Goal: Task Accomplishment & Management: Use online tool/utility

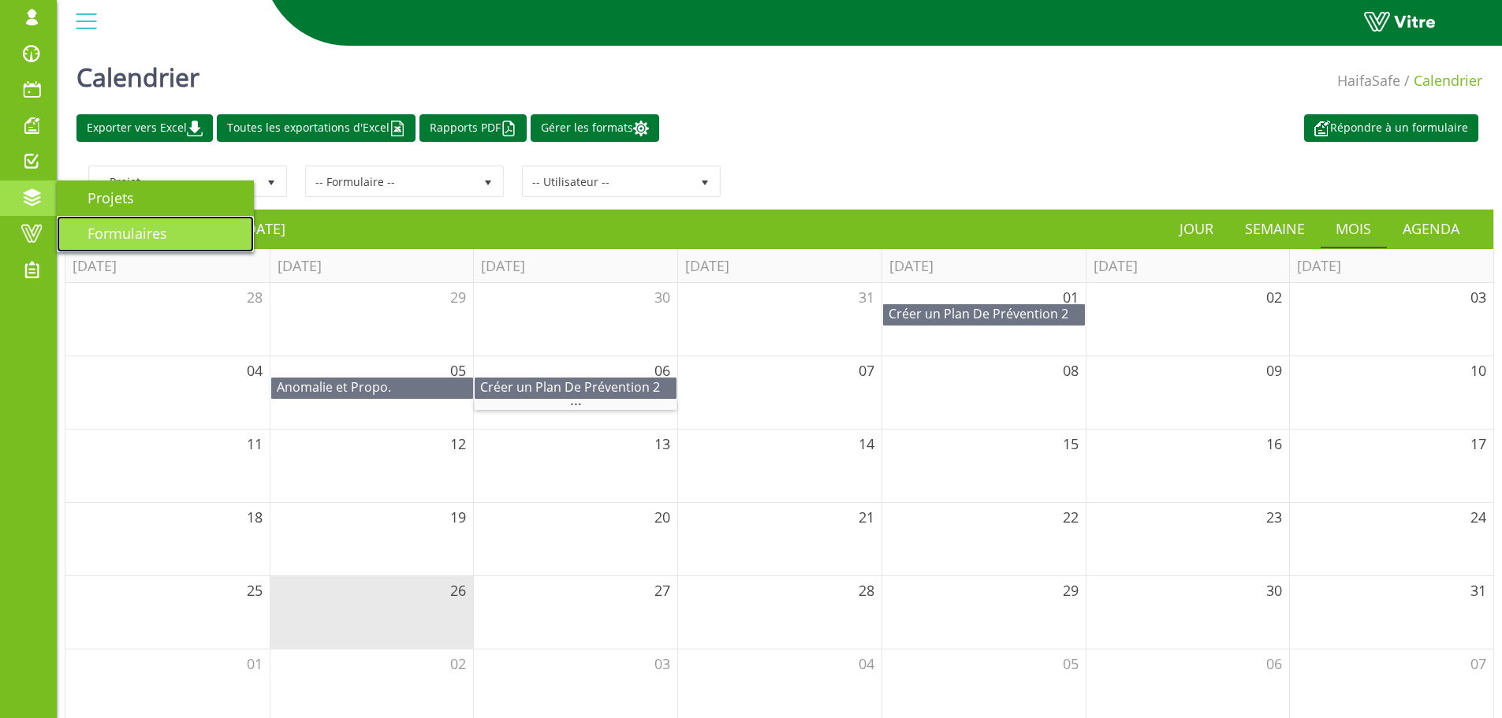
click at [134, 232] on span "Formulaires" at bounding box center [118, 233] width 99 height 19
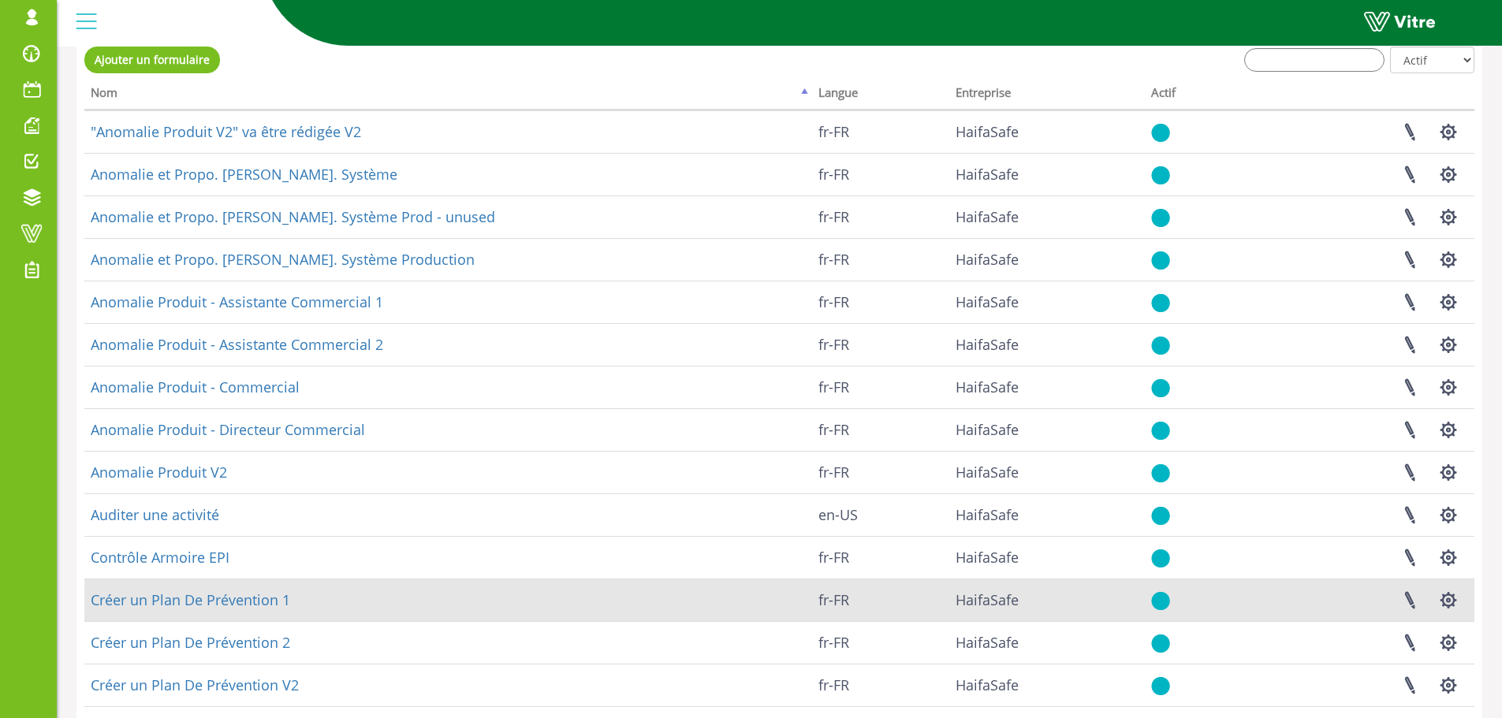
scroll to position [190, 0]
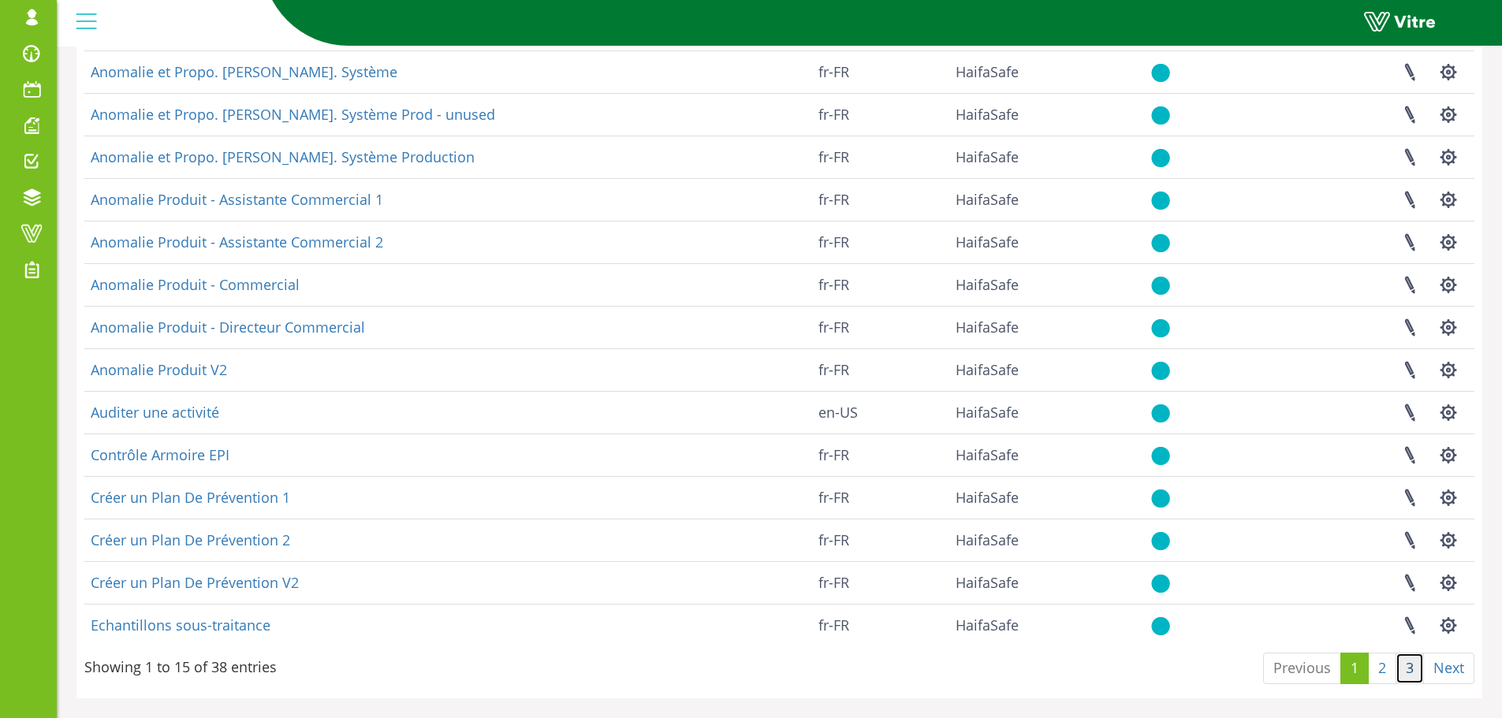
click at [1407, 663] on link "3" at bounding box center [1410, 669] width 28 height 32
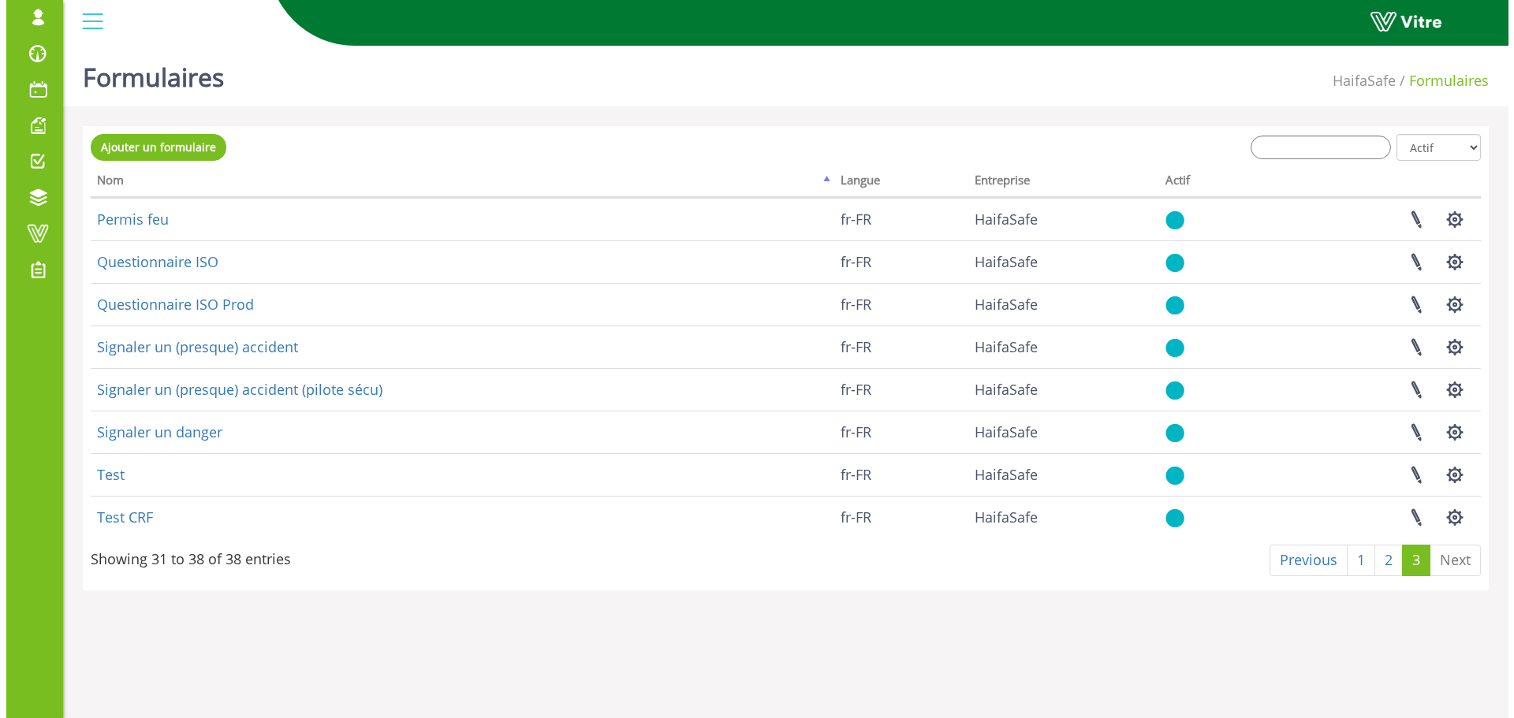
scroll to position [0, 0]
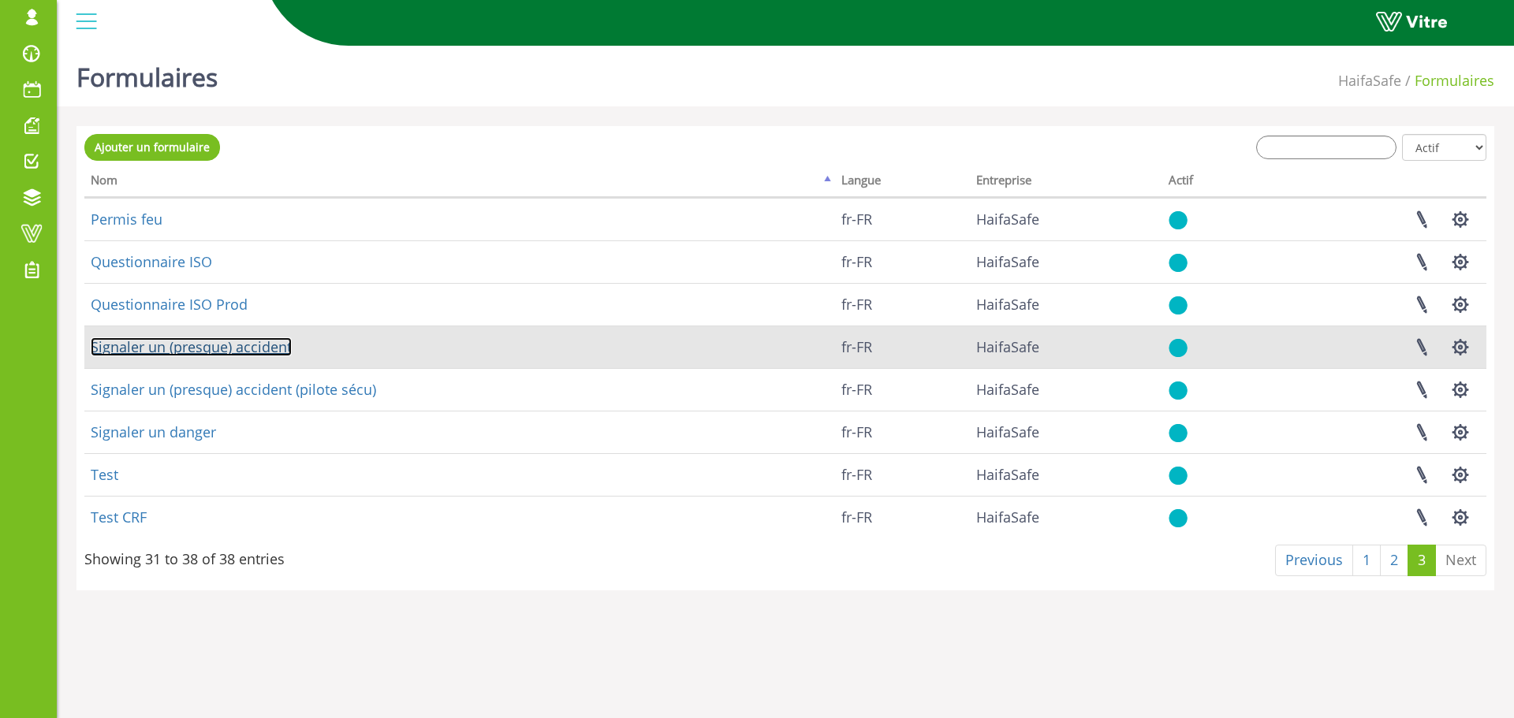
click at [222, 352] on link "Signaler un (presque) accident" at bounding box center [191, 346] width 201 height 19
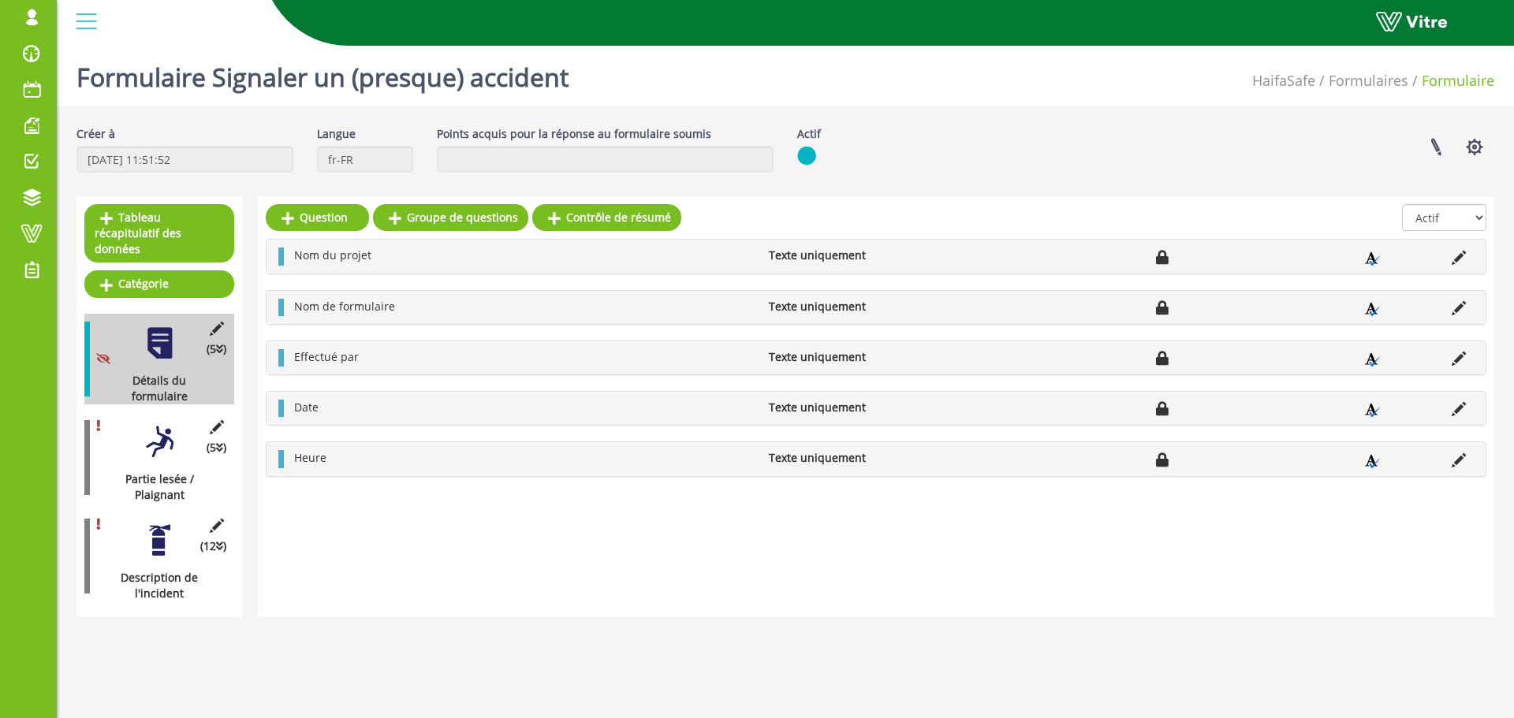
click at [163, 427] on div at bounding box center [159, 441] width 35 height 35
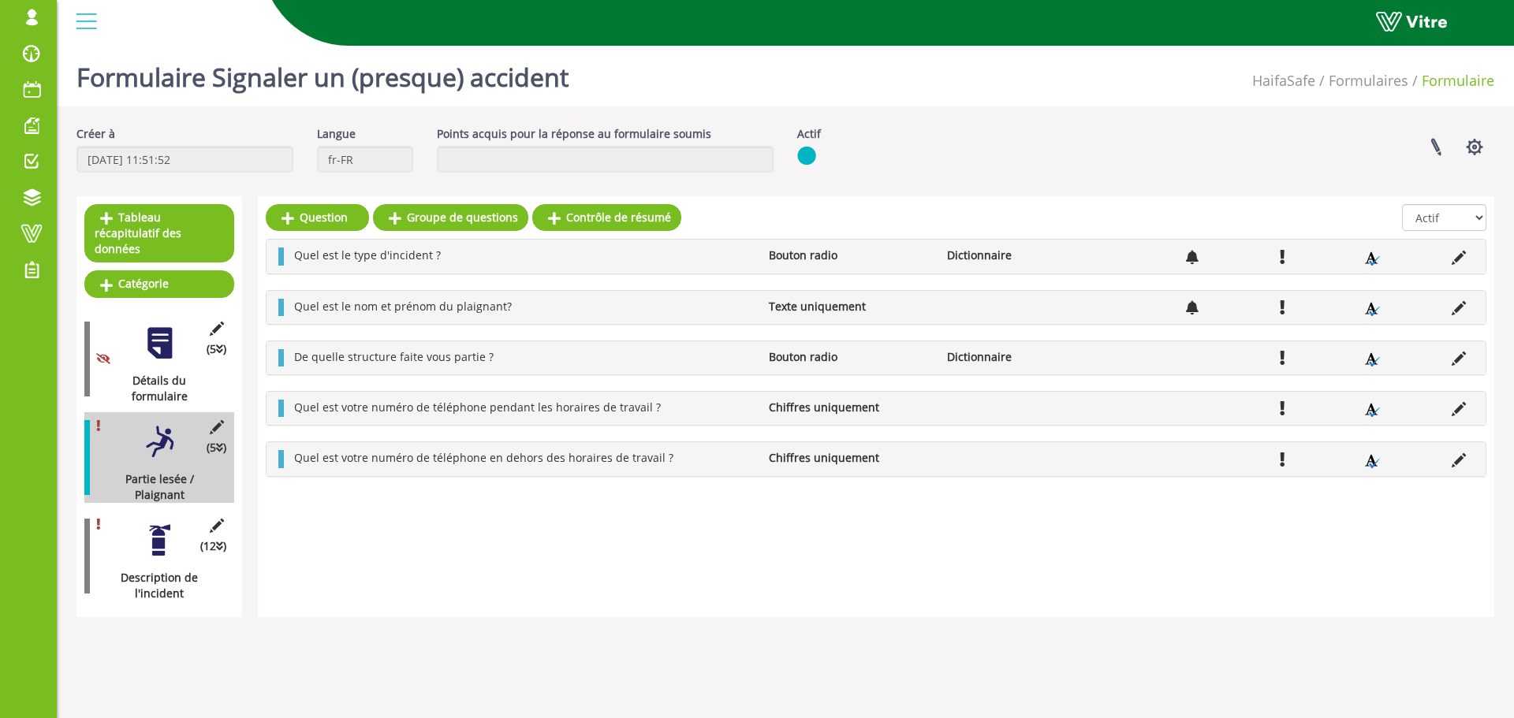
click at [1454, 359] on icon at bounding box center [1459, 359] width 14 height 14
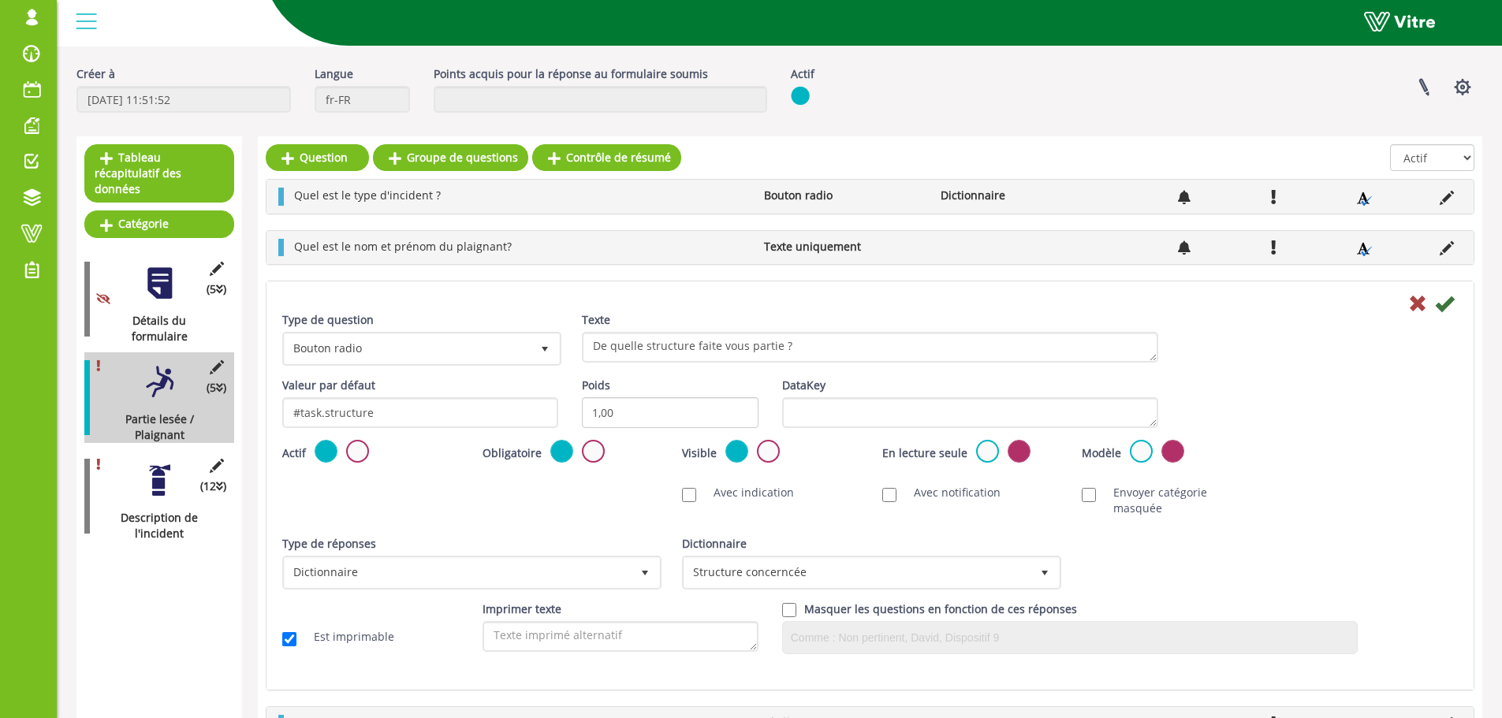
scroll to position [35, 0]
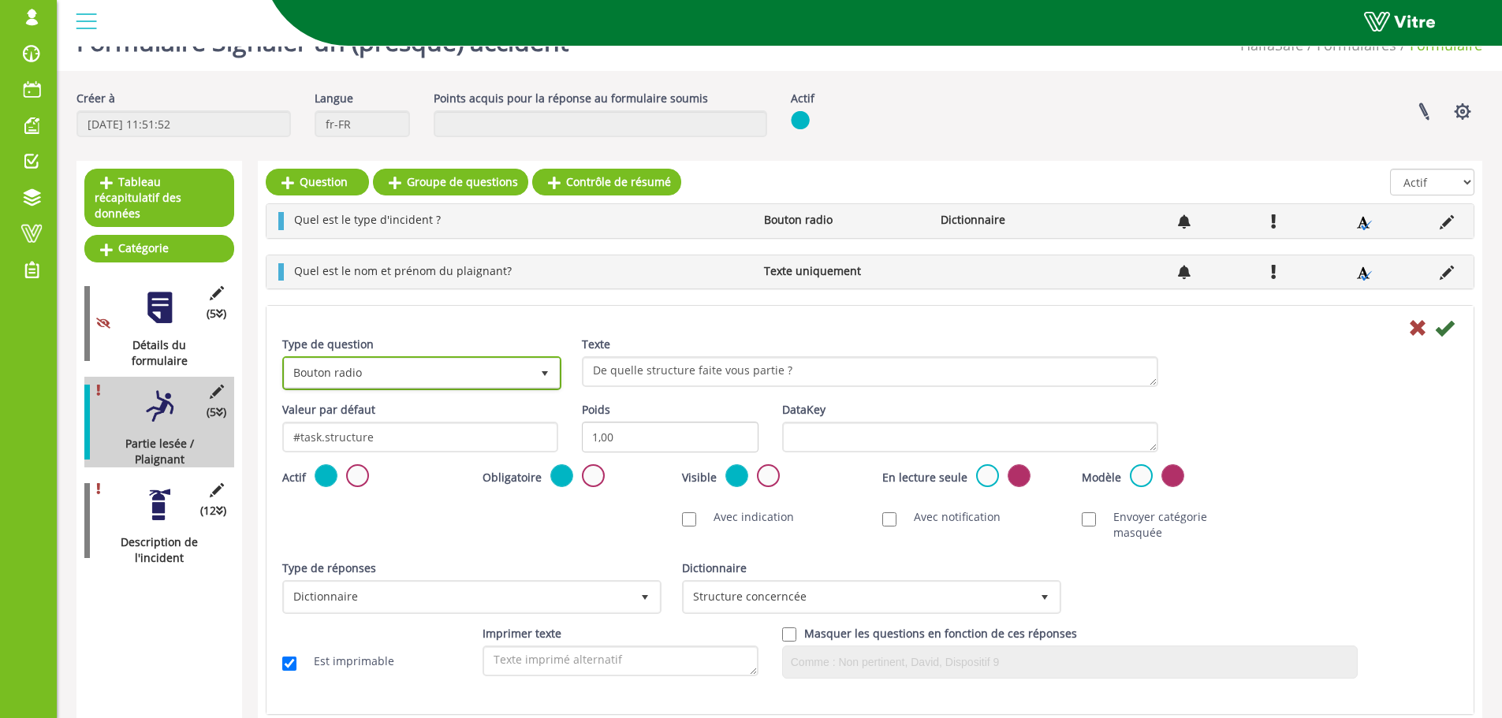
click at [400, 376] on span "Bouton radio" at bounding box center [408, 373] width 246 height 28
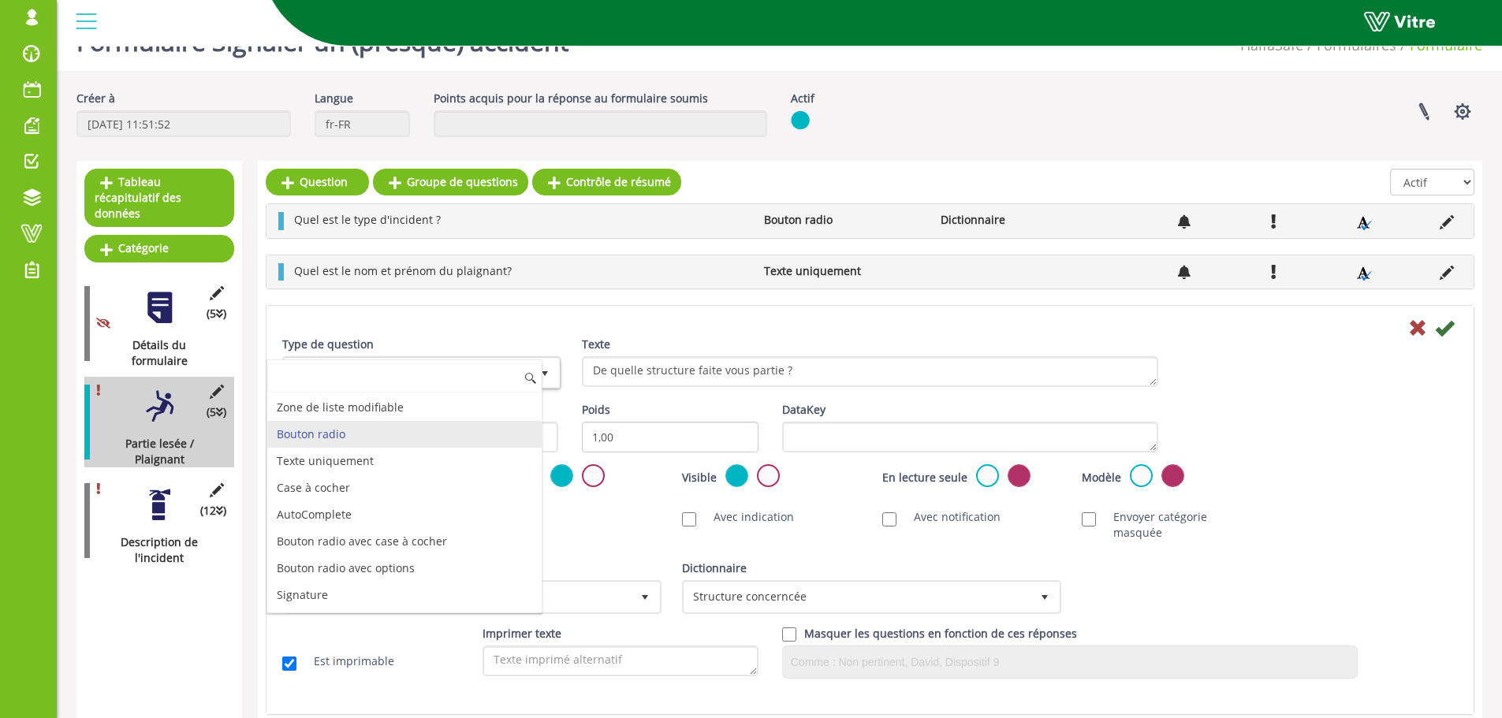
click at [349, 433] on li "Bouton radio" at bounding box center [404, 434] width 274 height 27
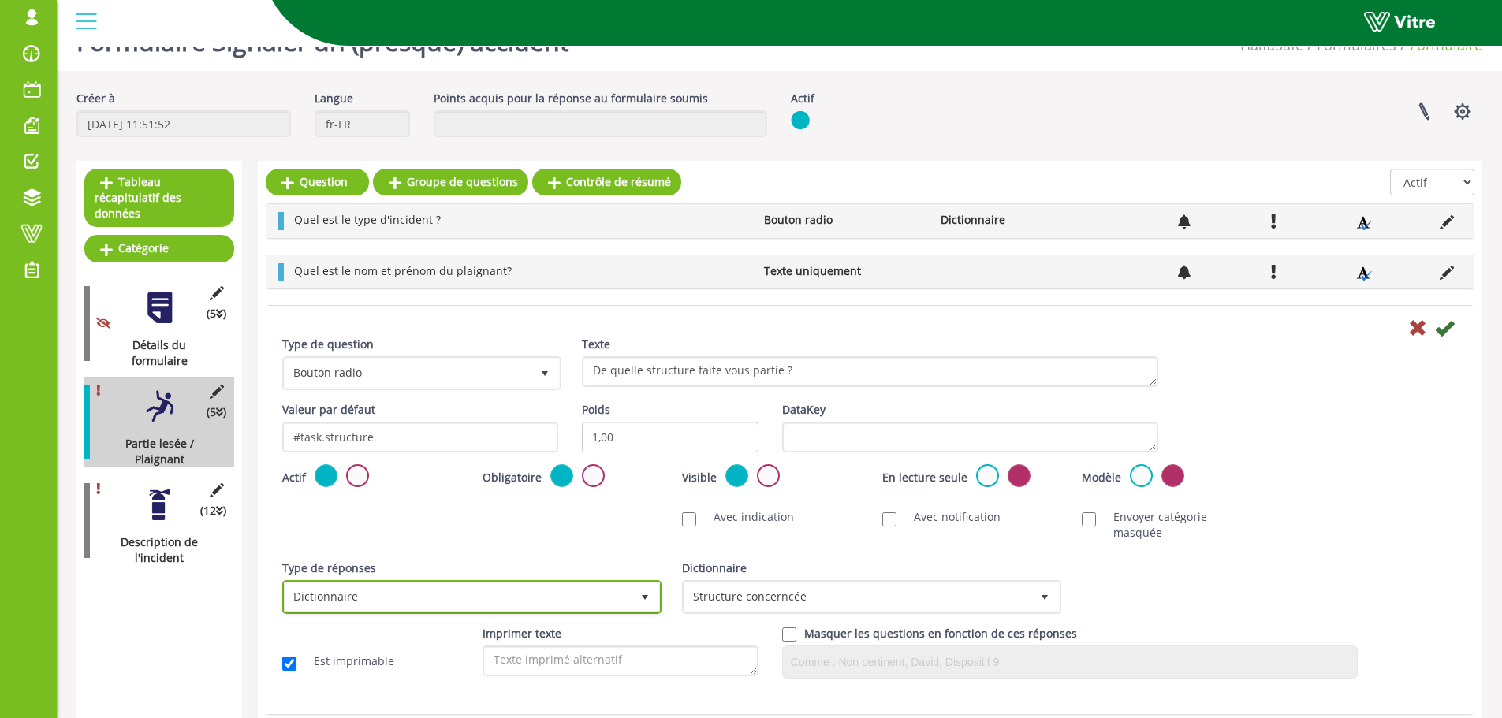
click at [336, 583] on span "Dictionnaire" at bounding box center [458, 597] width 346 height 28
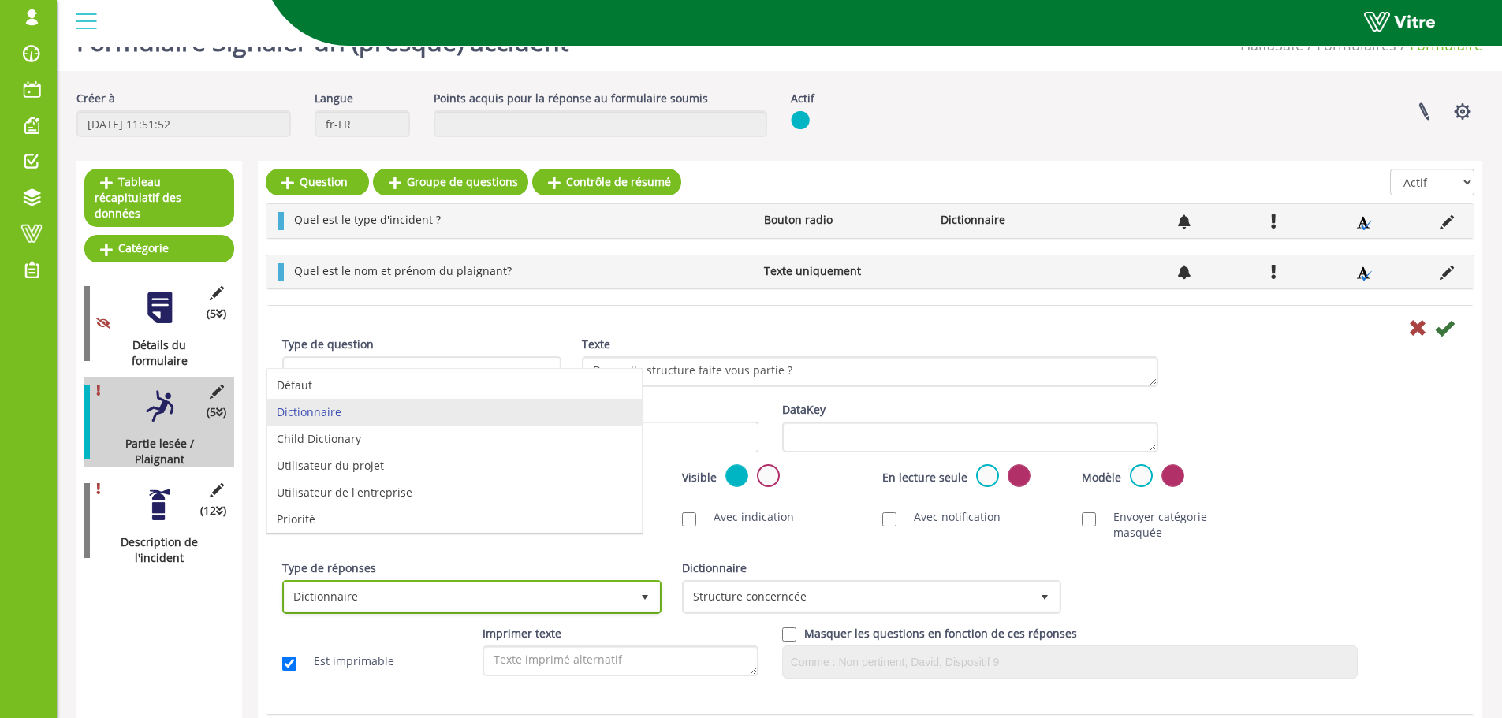
click at [336, 583] on span "Dictionnaire" at bounding box center [458, 597] width 346 height 28
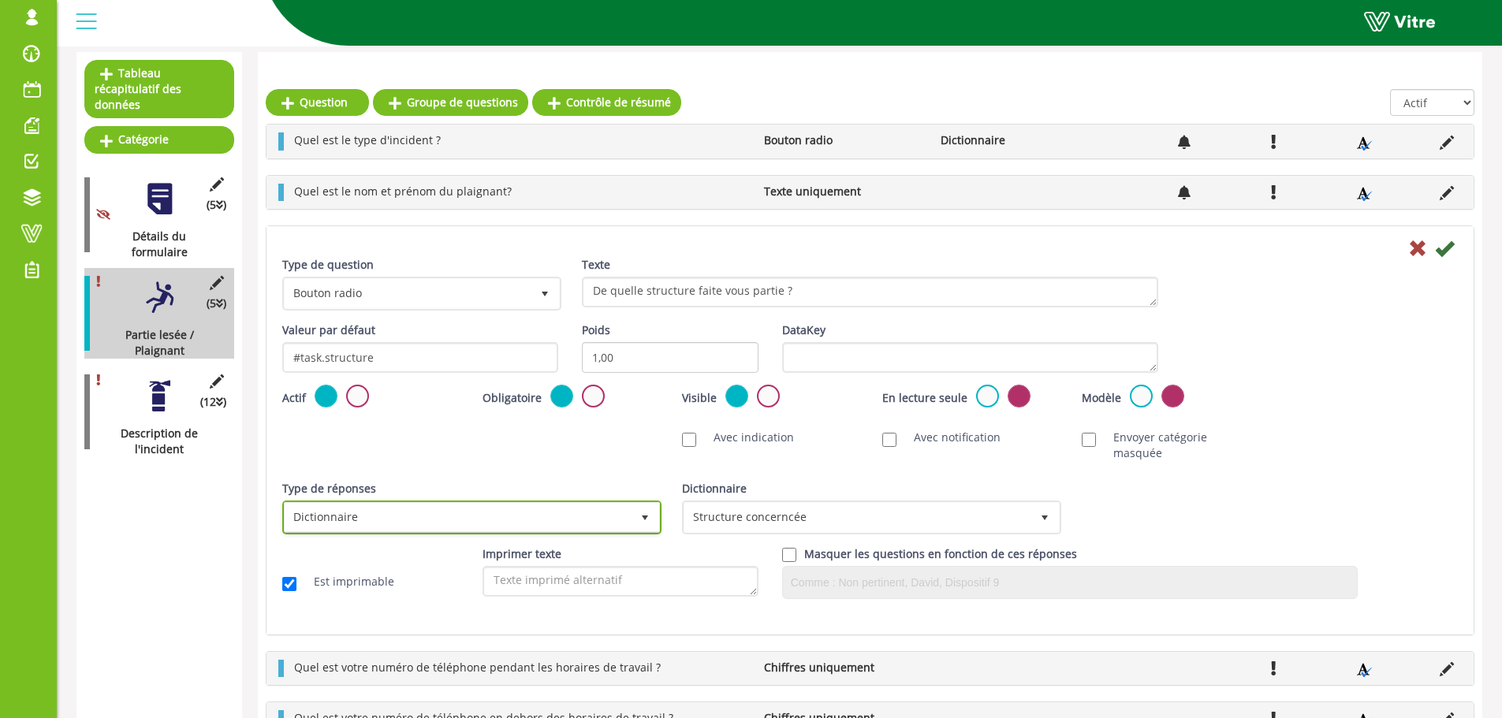
scroll to position [161, 0]
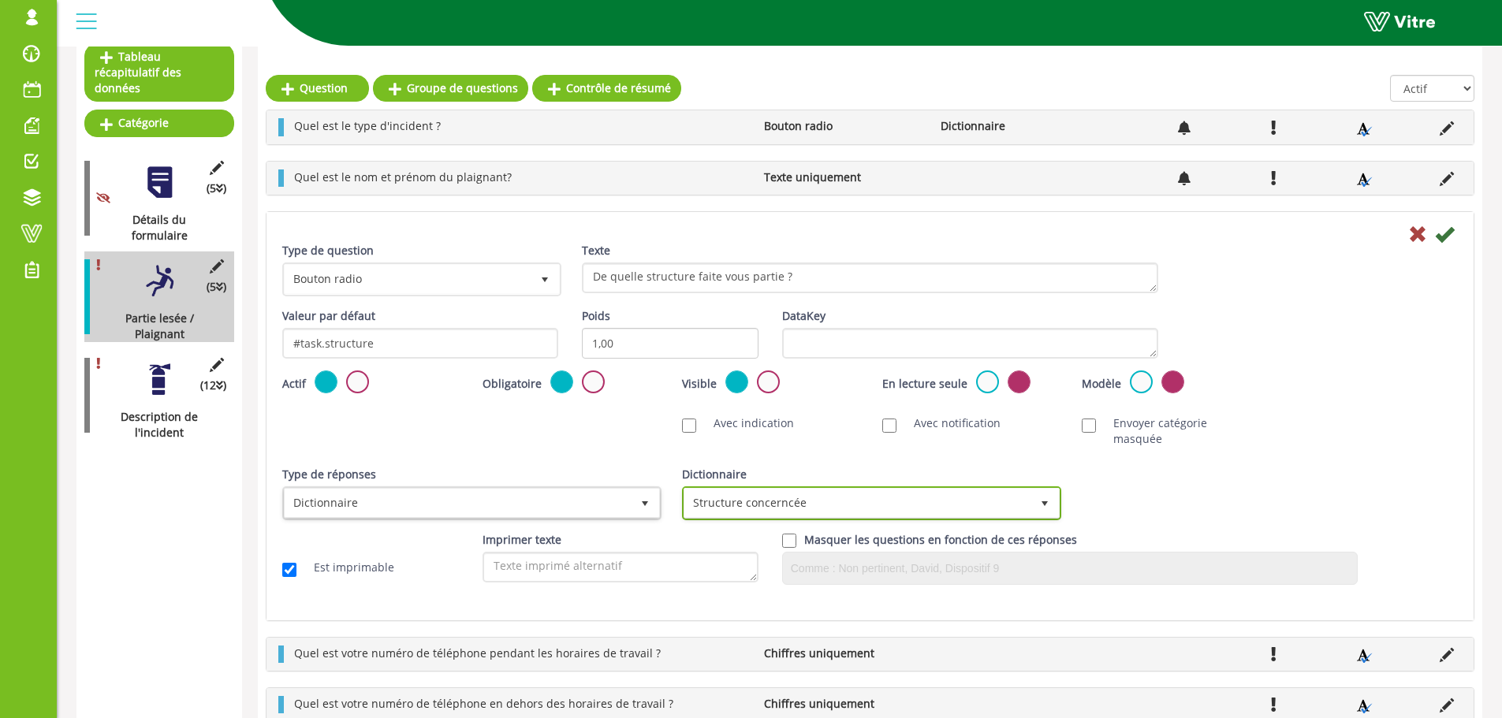
click at [920, 490] on span "Structure concerncée" at bounding box center [857, 503] width 346 height 28
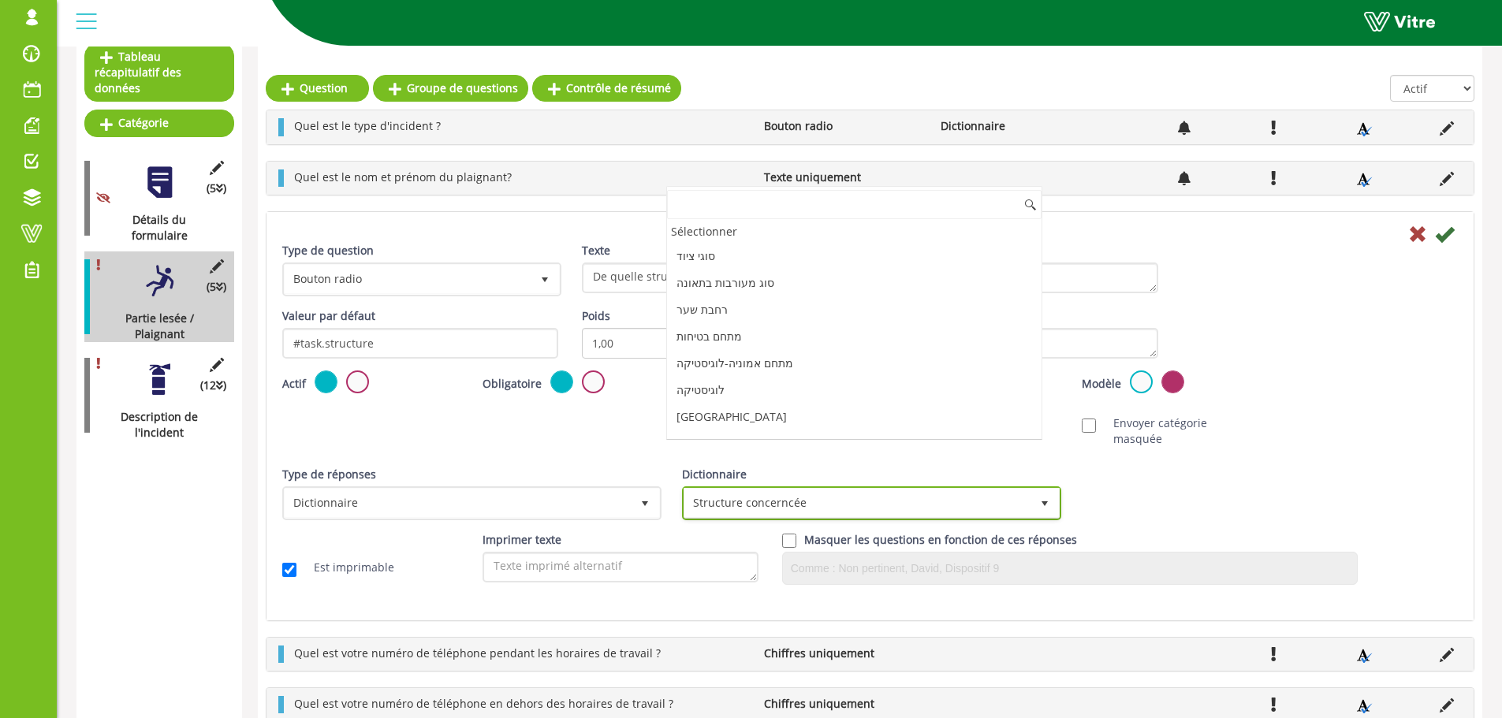
scroll to position [4337, 0]
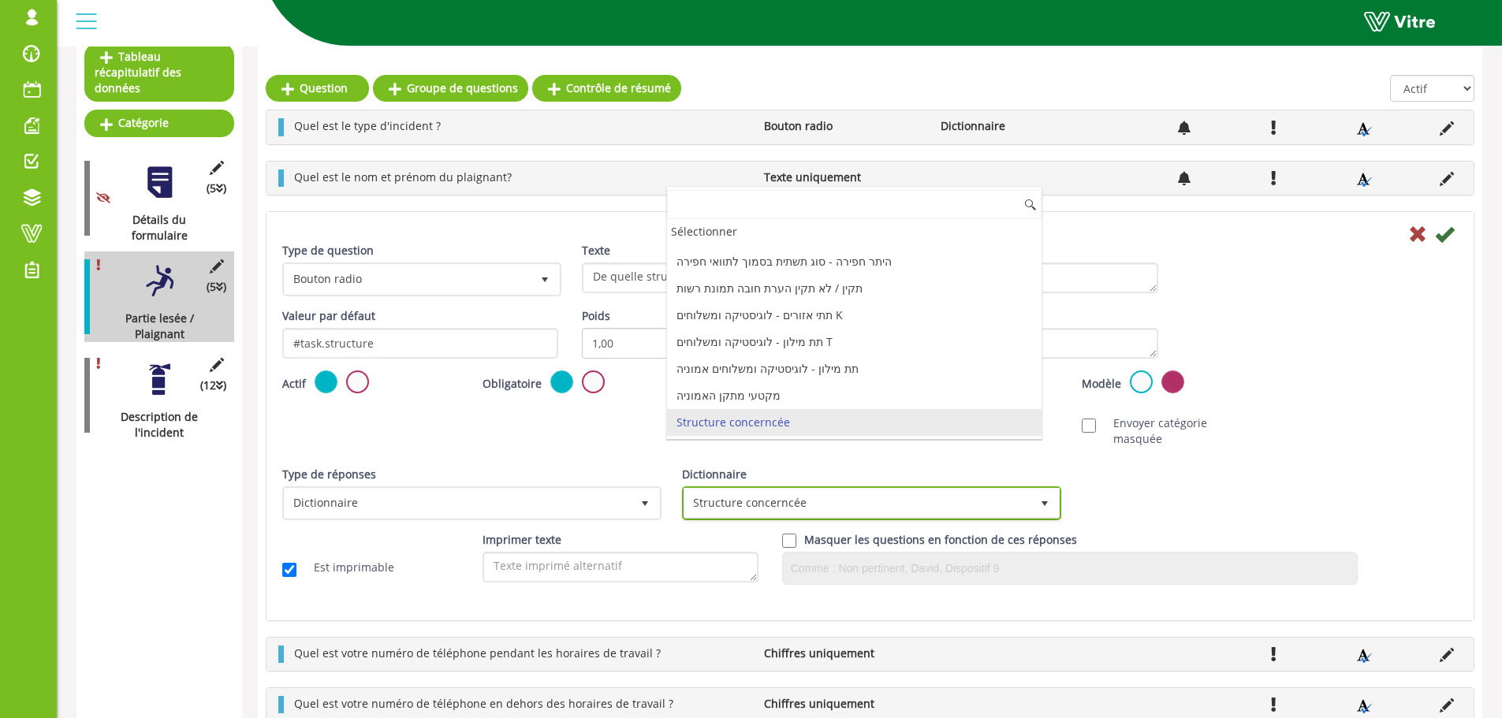
click at [920, 490] on span "Structure concerncée" at bounding box center [857, 503] width 346 height 28
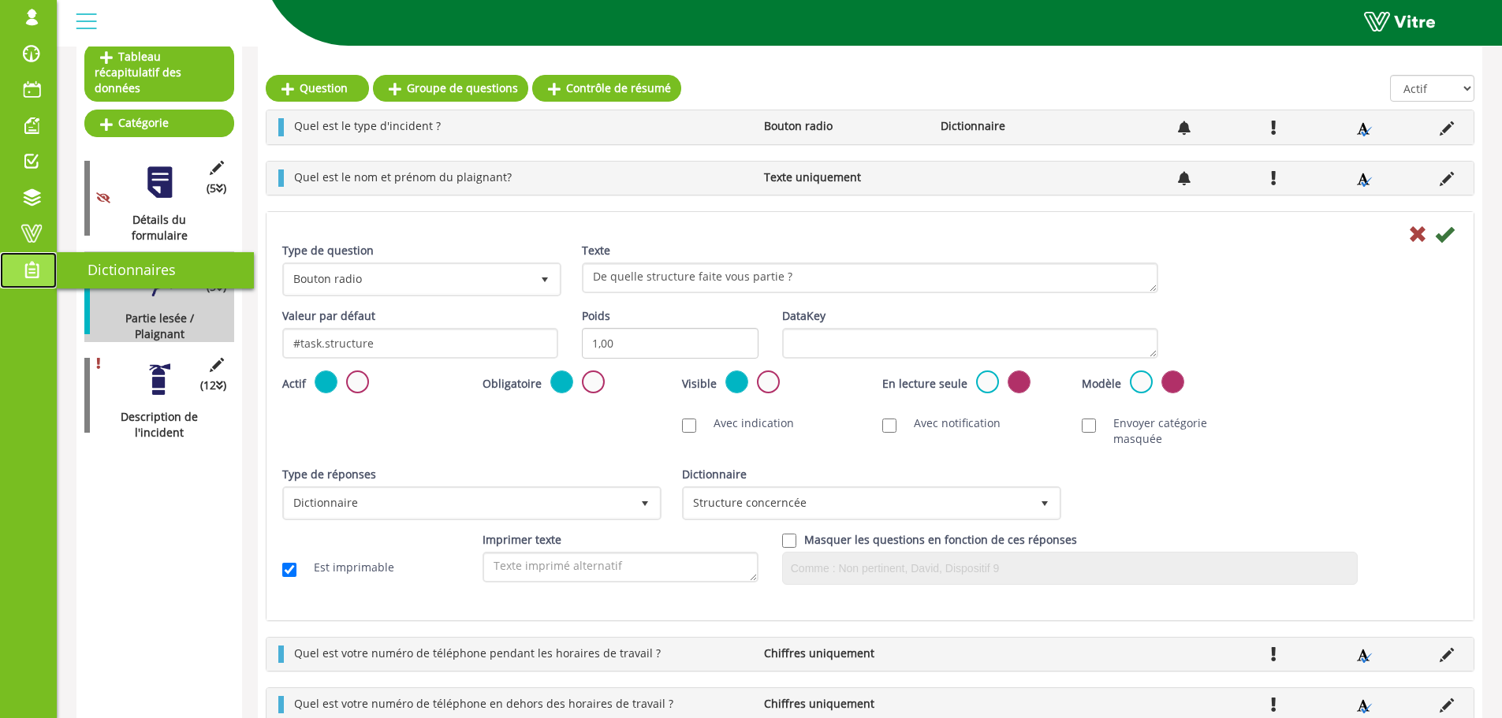
click at [23, 278] on span at bounding box center [31, 269] width 39 height 19
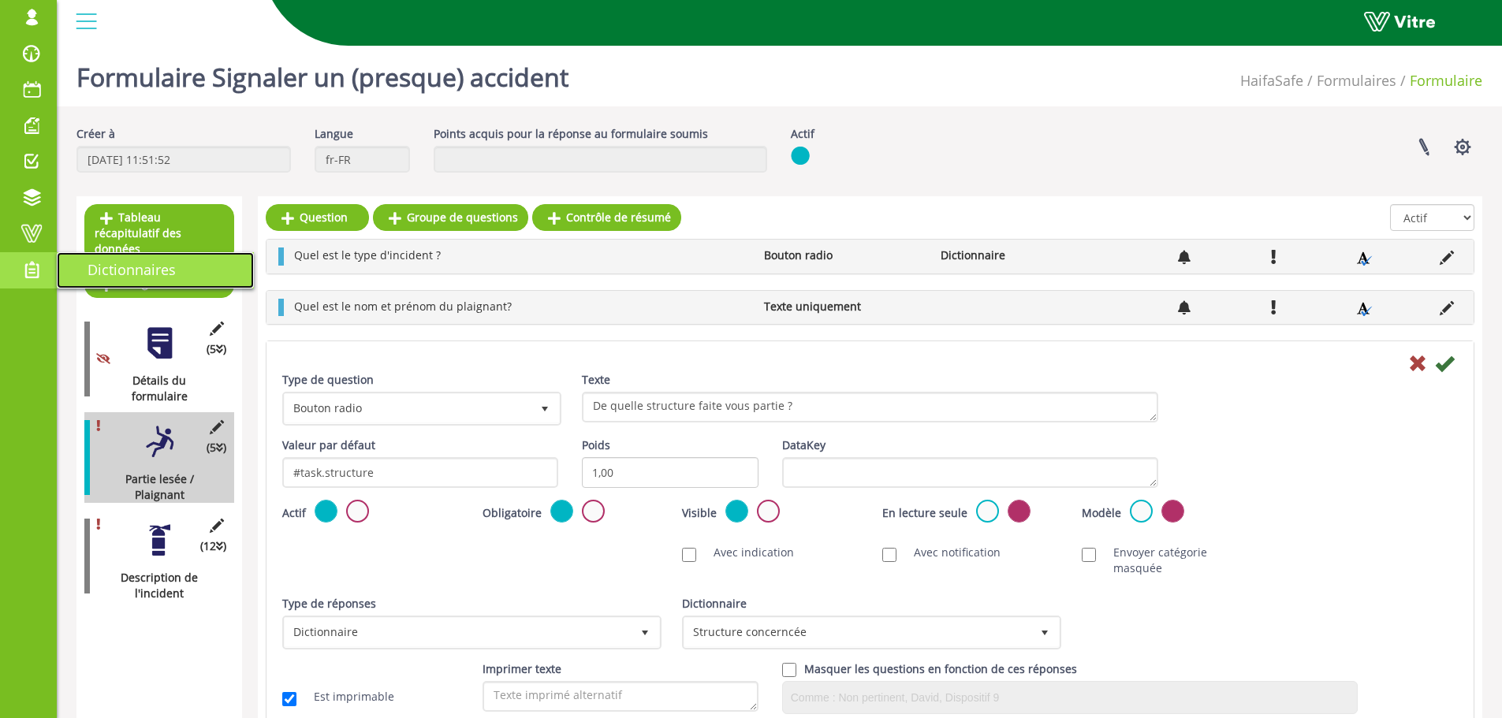
click at [101, 270] on span "Dictionnaires" at bounding box center [122, 269] width 107 height 19
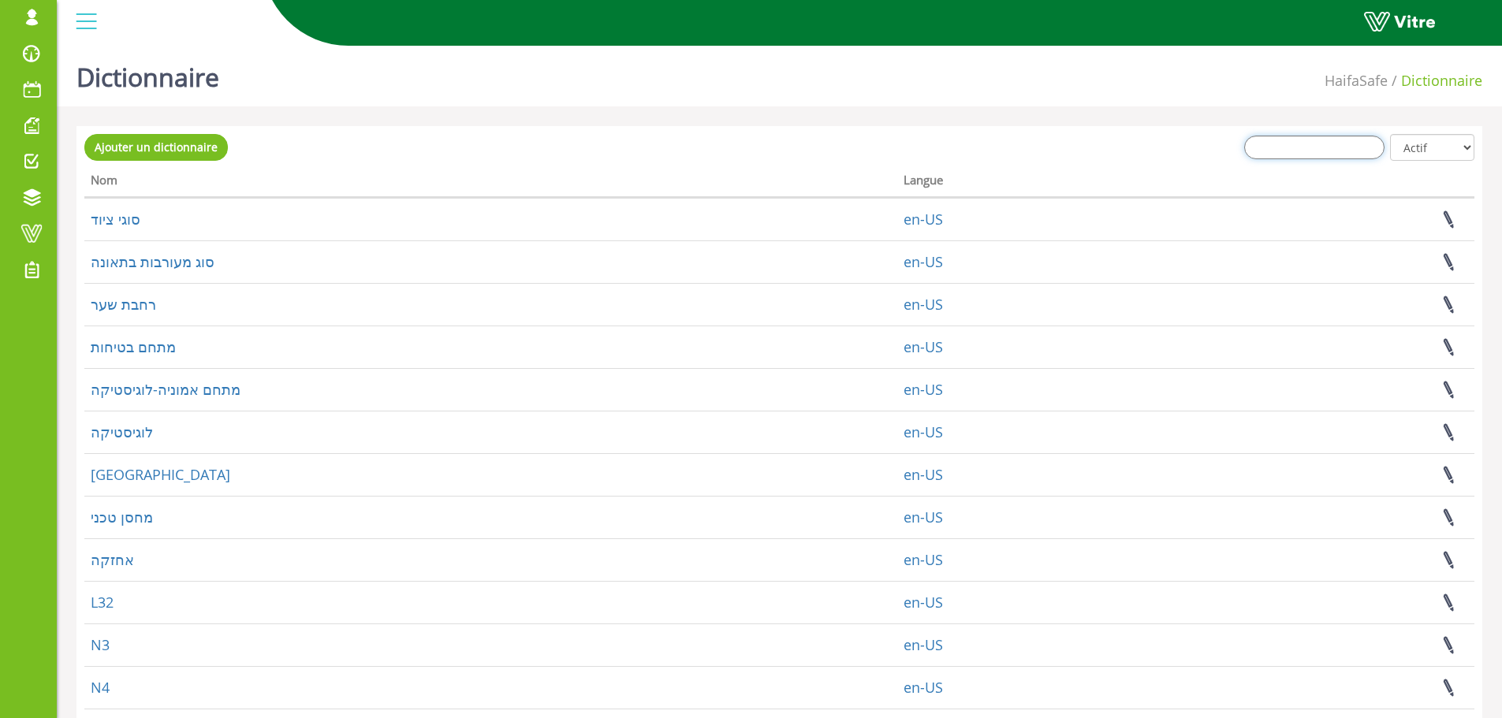
click at [1342, 153] on input "search" at bounding box center [1314, 148] width 140 height 24
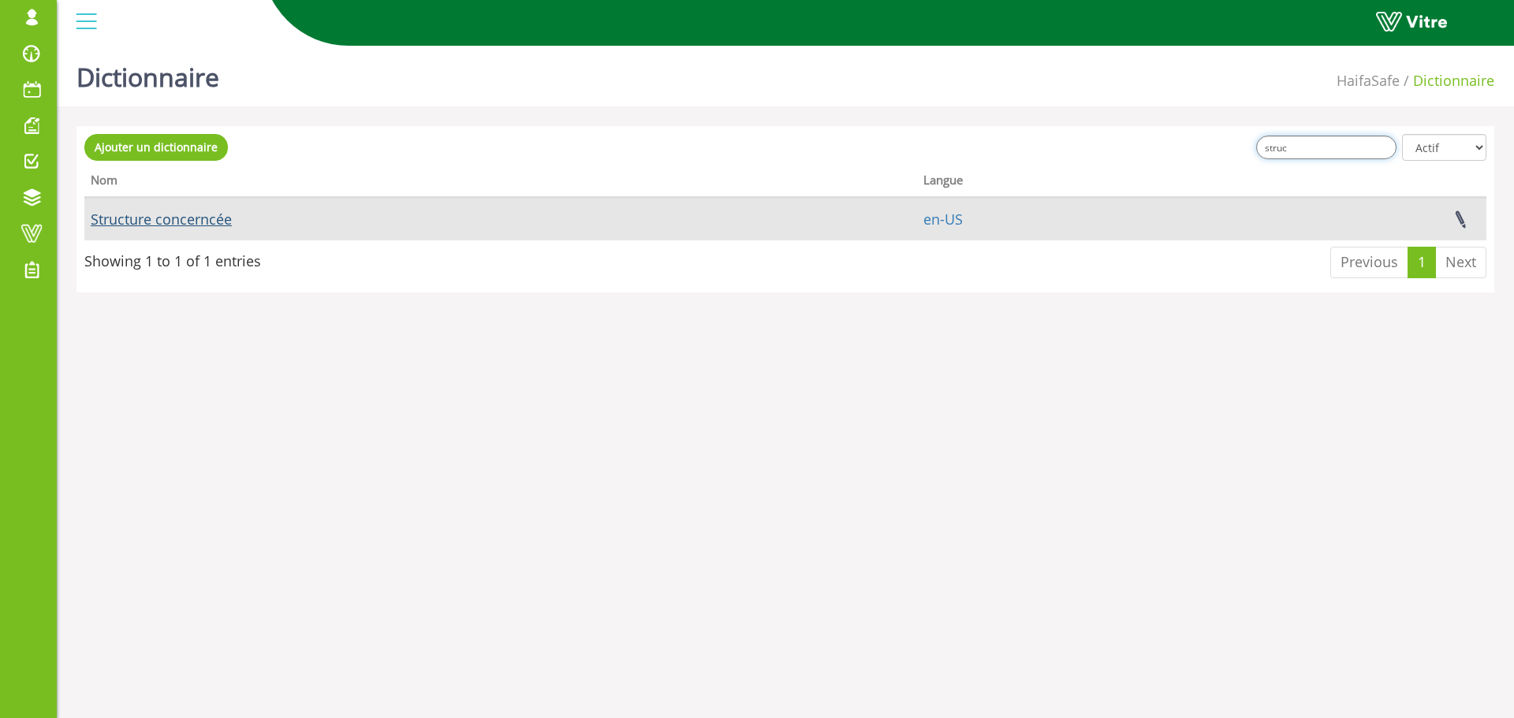
type input "struc"
click at [183, 214] on link "Structure concerncée" at bounding box center [161, 219] width 141 height 19
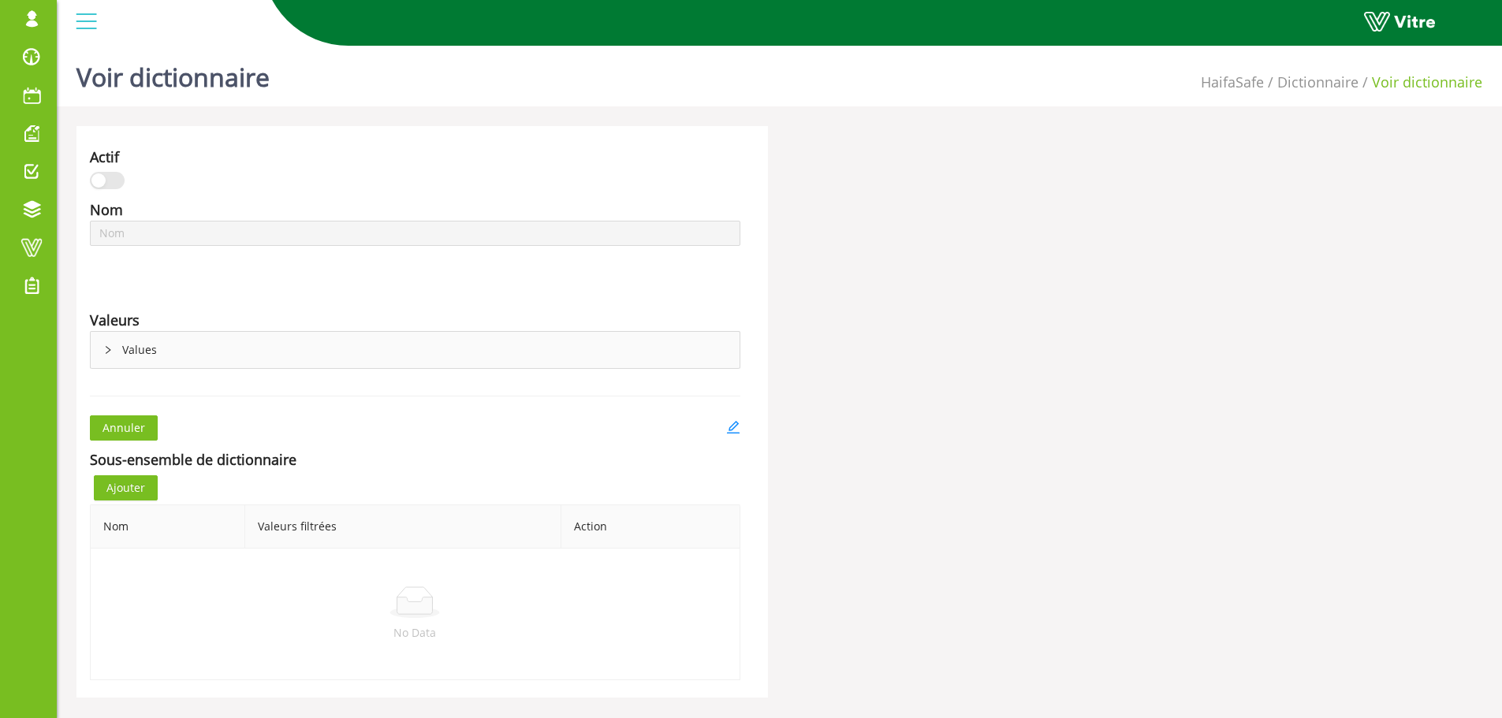
type input "Structure concerncée"
click at [101, 346] on div "Values" at bounding box center [415, 350] width 649 height 36
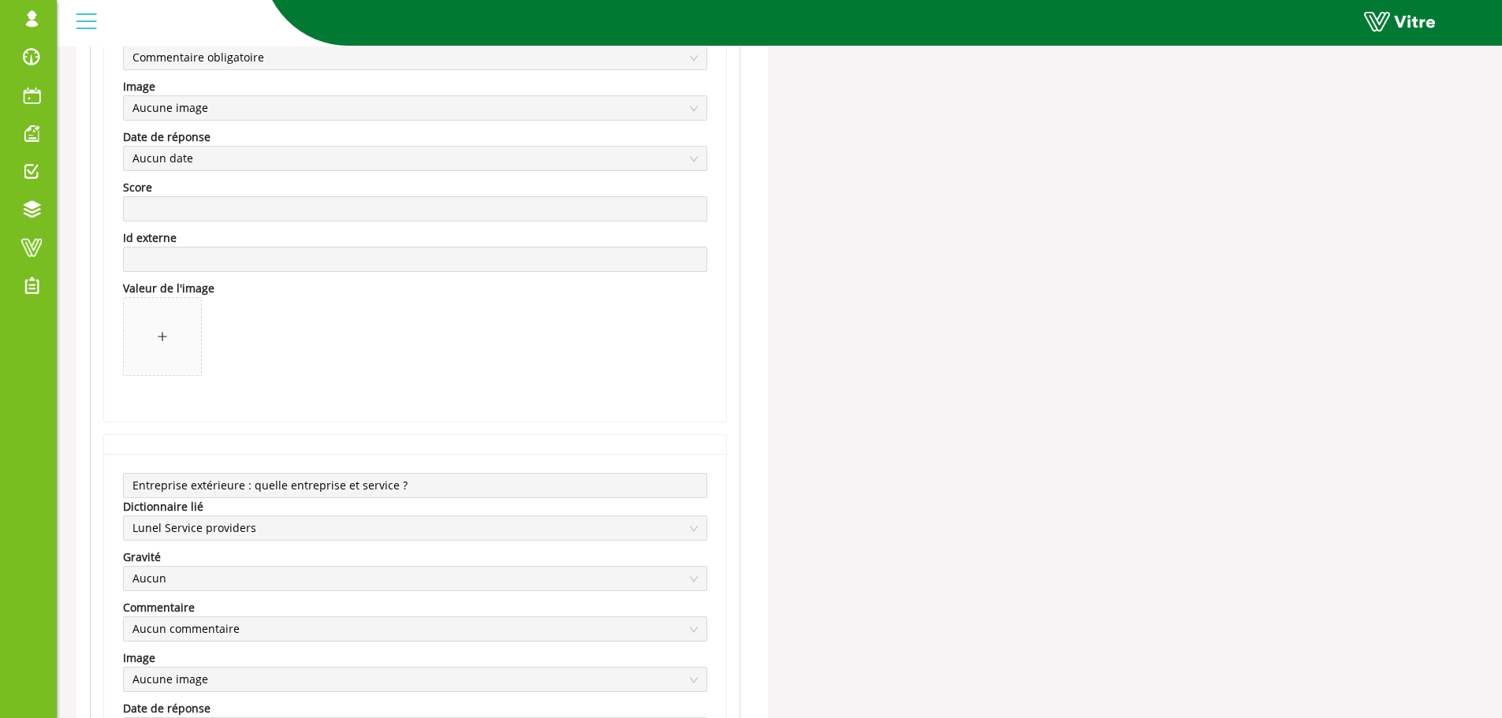
scroll to position [1104, 0]
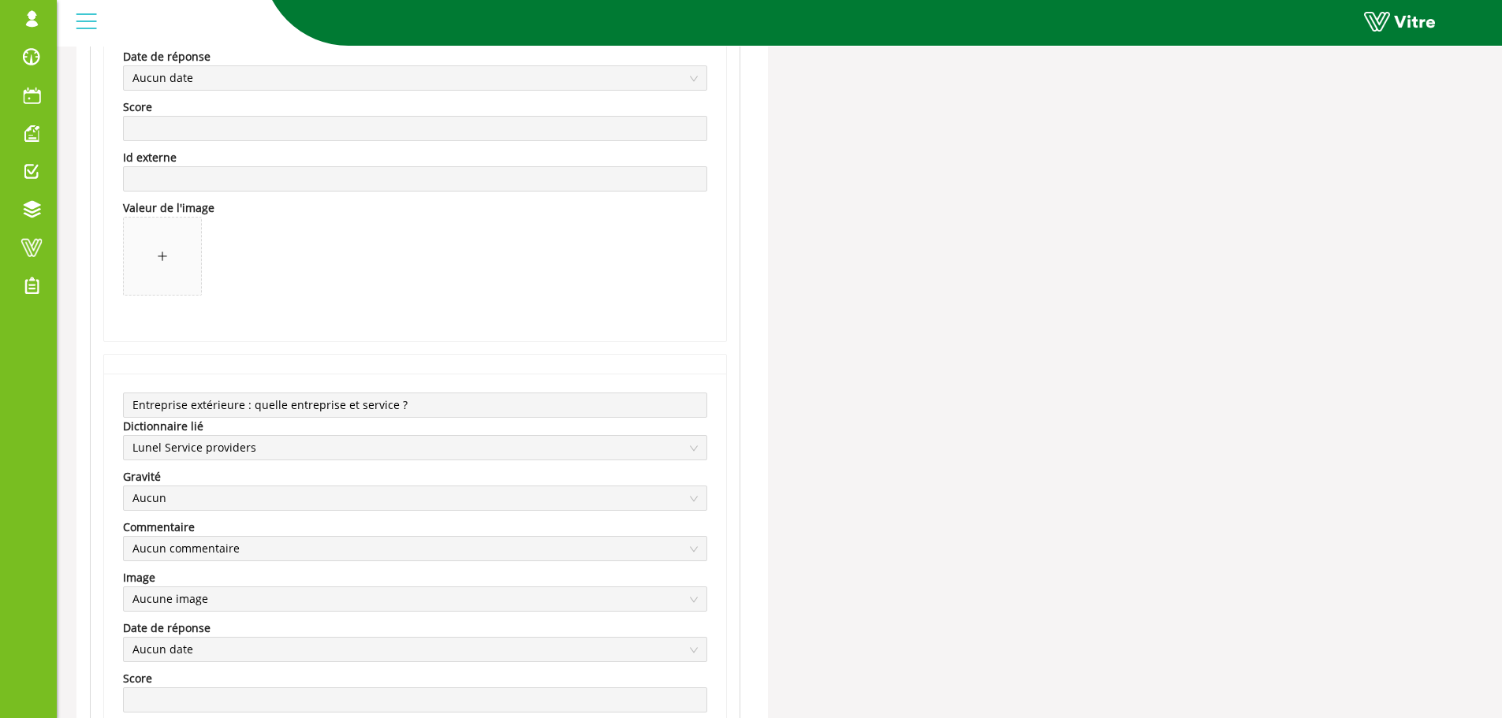
click at [199, 557] on span "Aucun commentaire" at bounding box center [414, 549] width 565 height 24
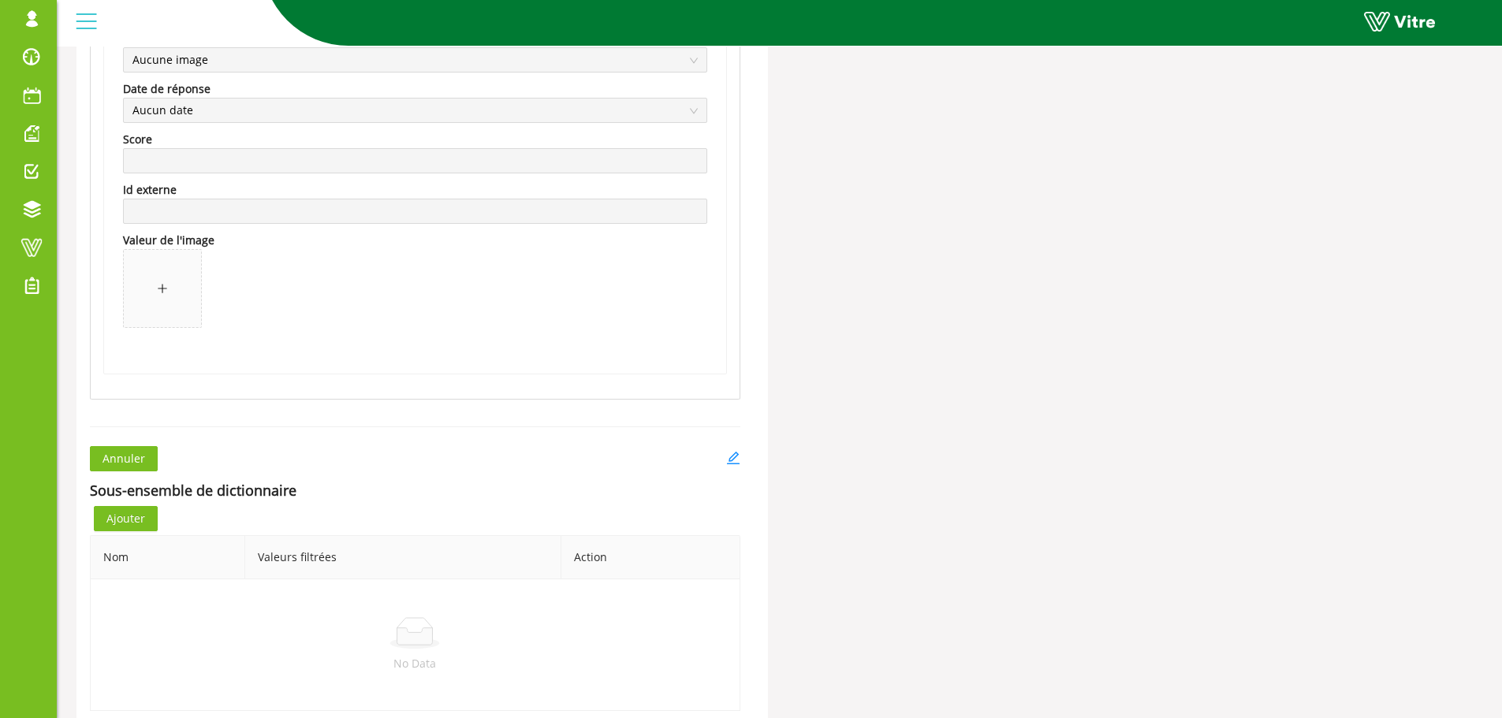
scroll to position [1732, 0]
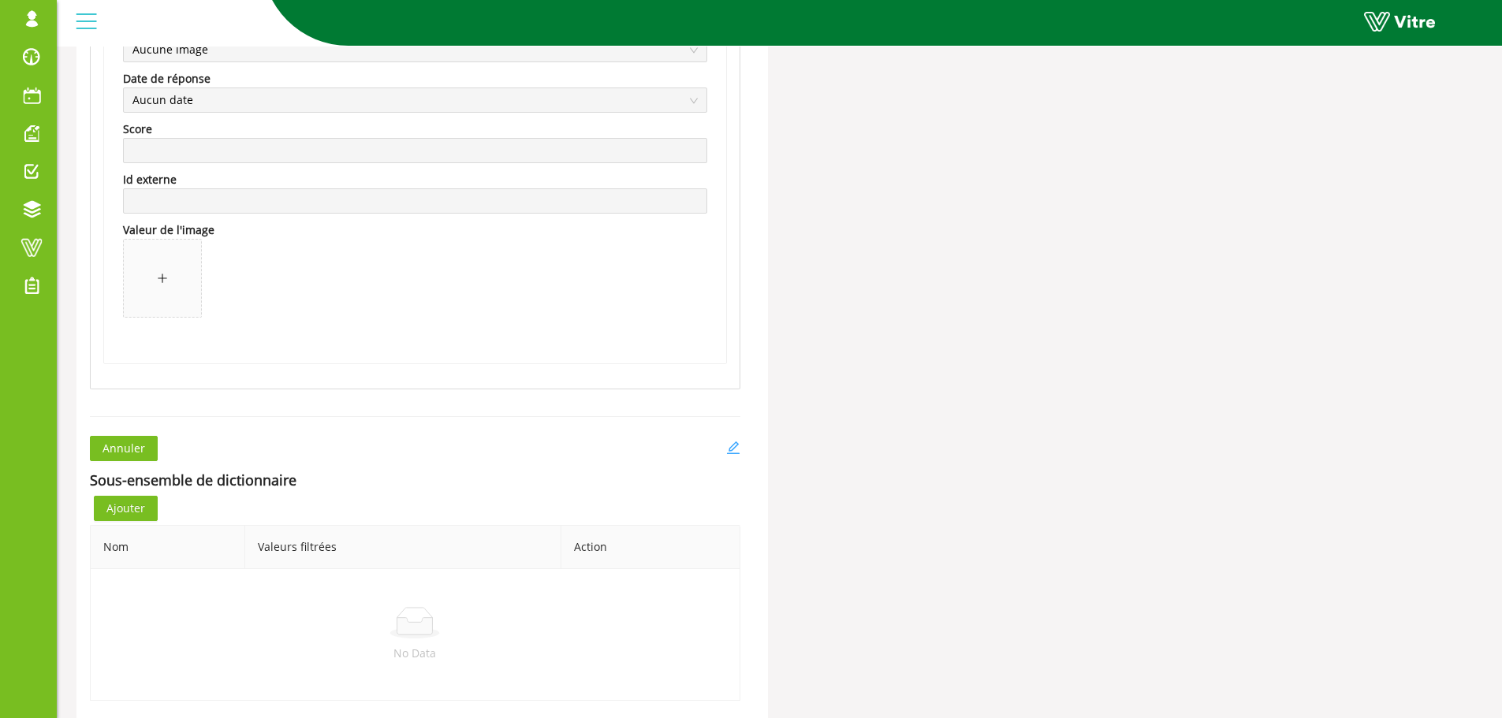
click at [731, 442] on icon "edit" at bounding box center [733, 448] width 14 height 14
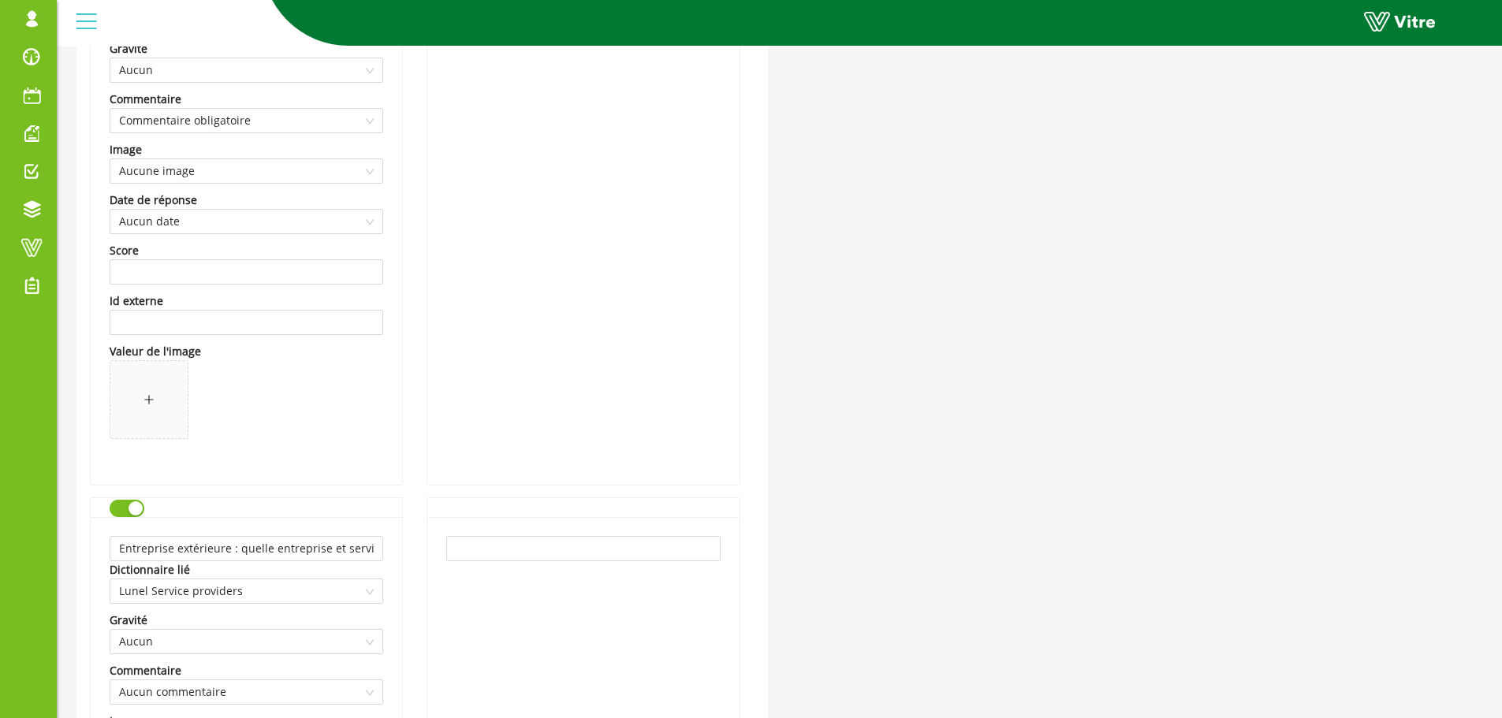
scroll to position [1025, 0]
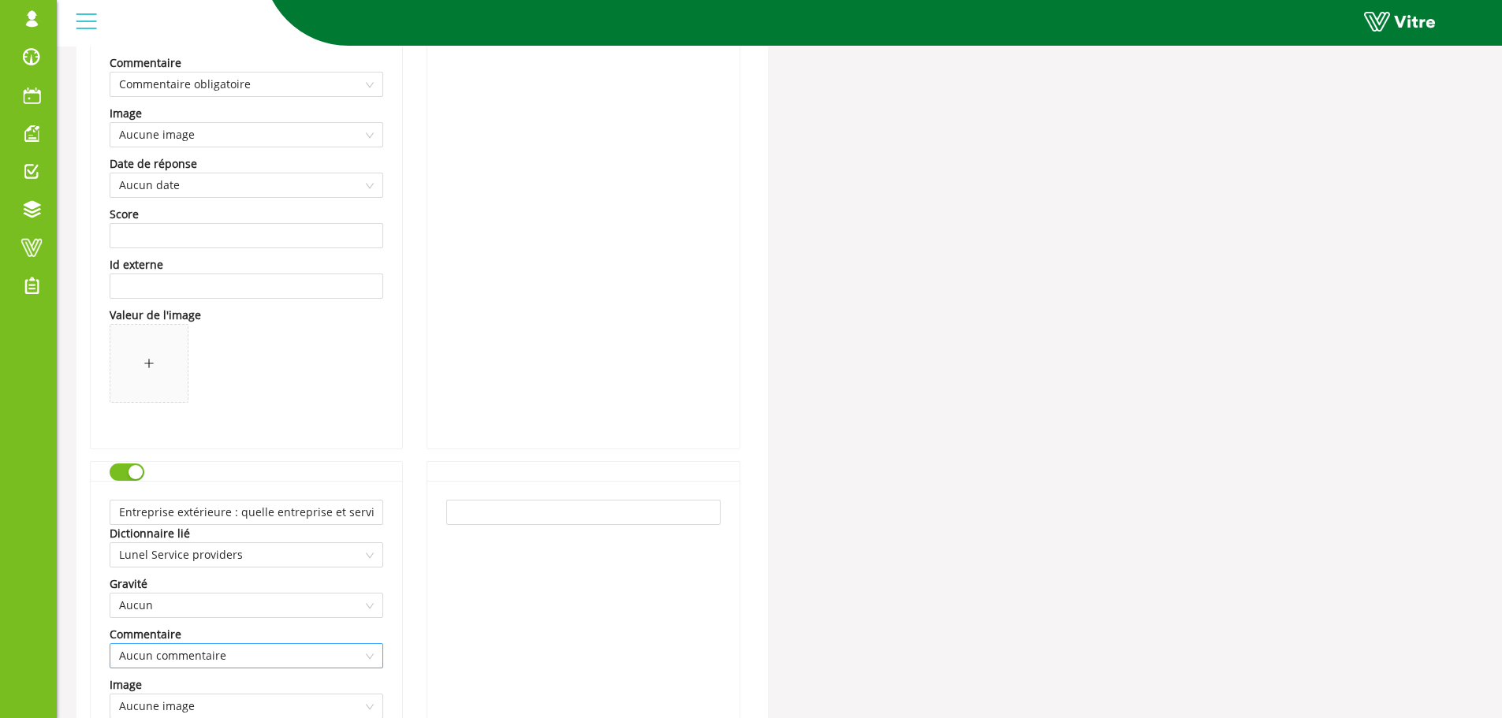
click at [167, 654] on span "Aucun commentaire" at bounding box center [246, 656] width 255 height 24
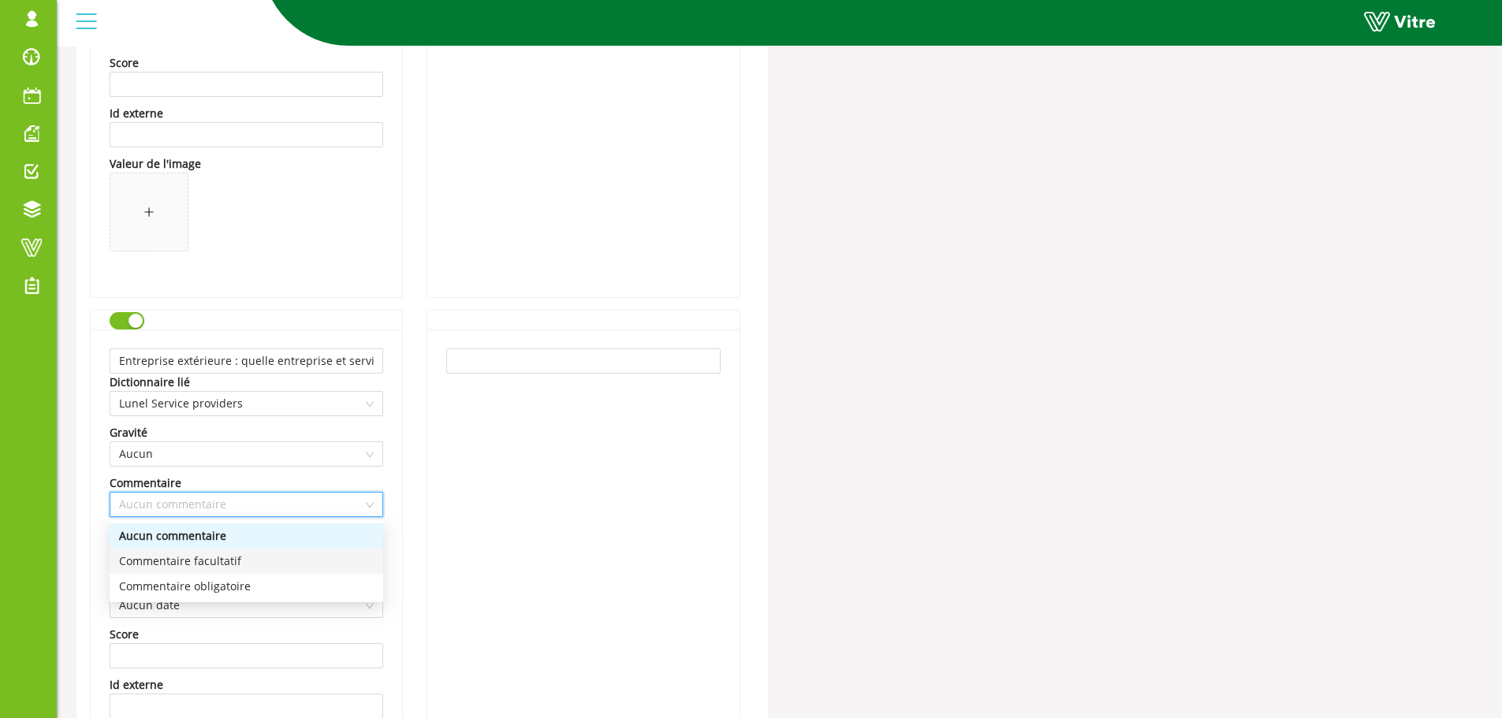
scroll to position [1183, 0]
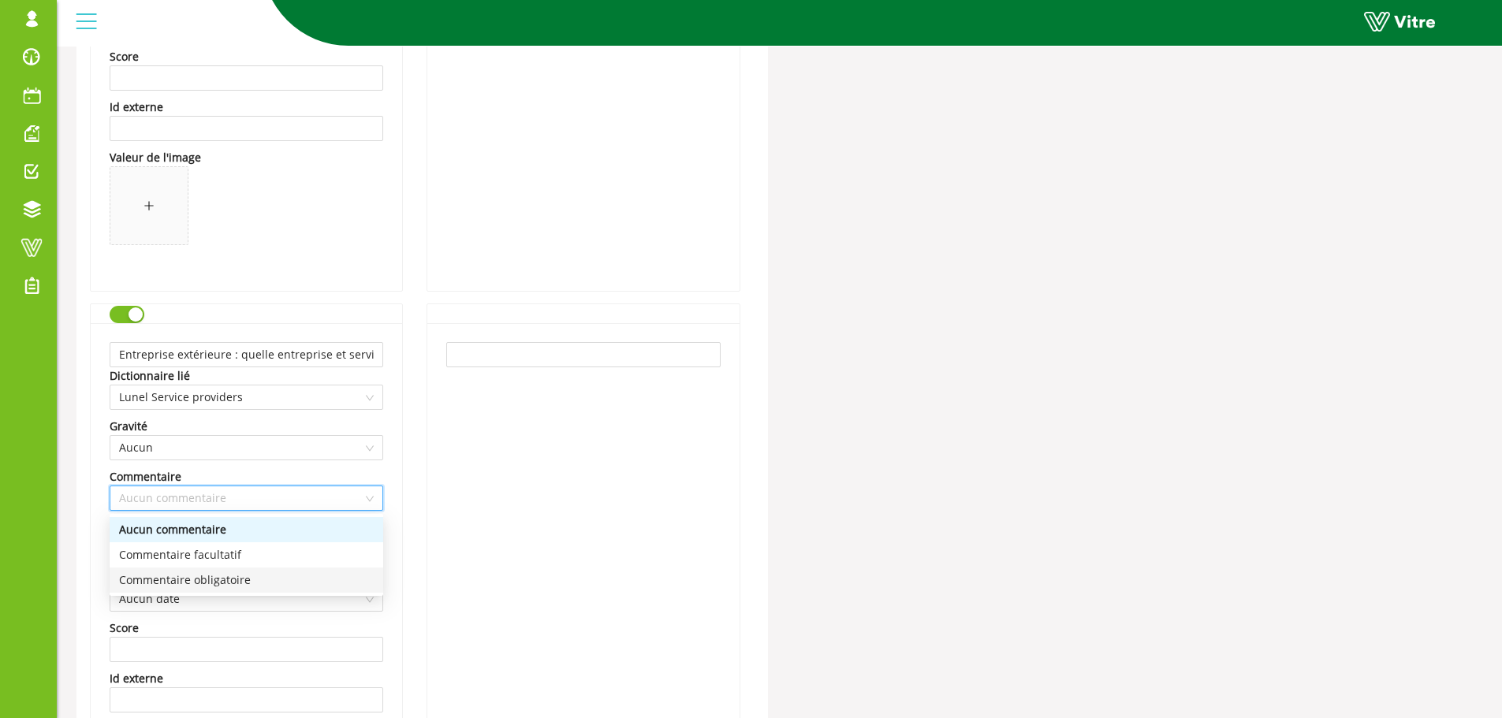
click at [217, 575] on div "Commentaire obligatoire" at bounding box center [246, 580] width 255 height 17
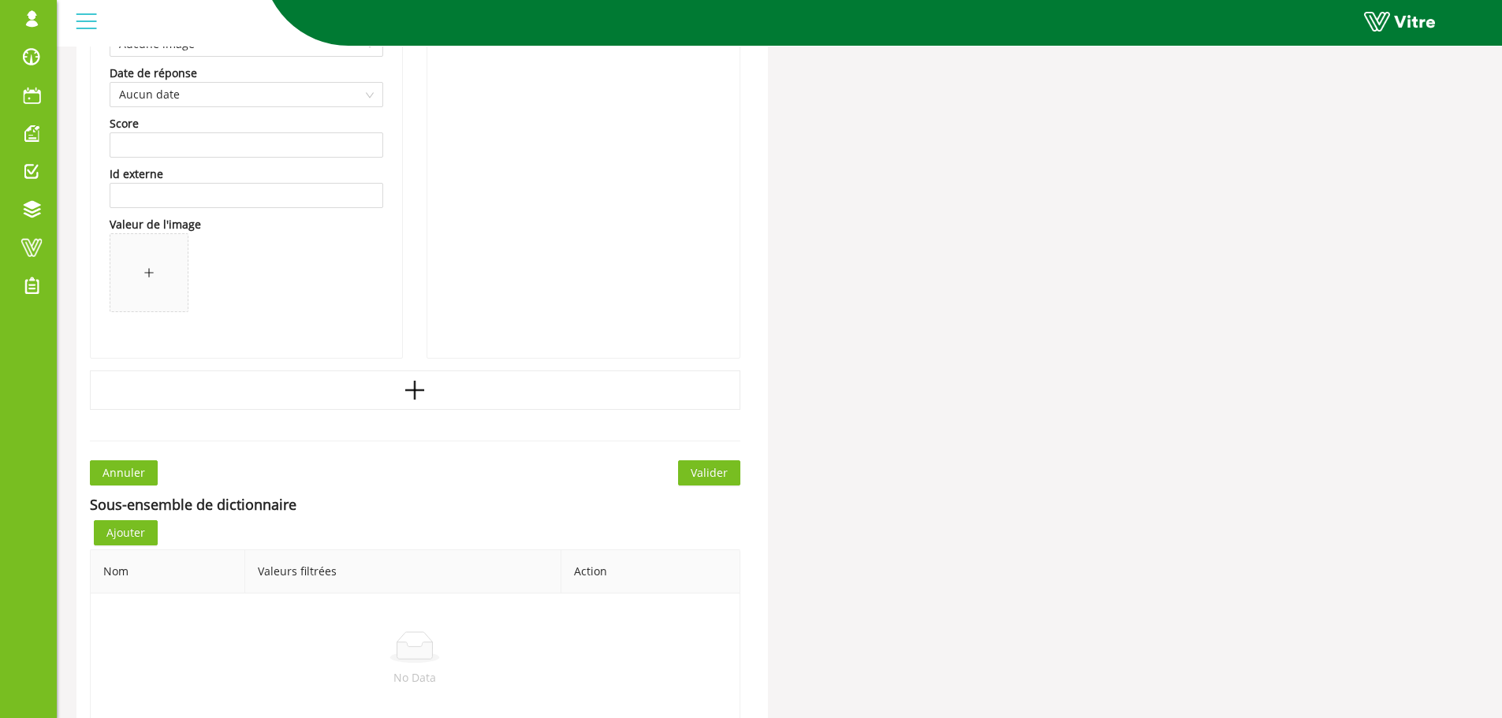
scroll to position [1712, 0]
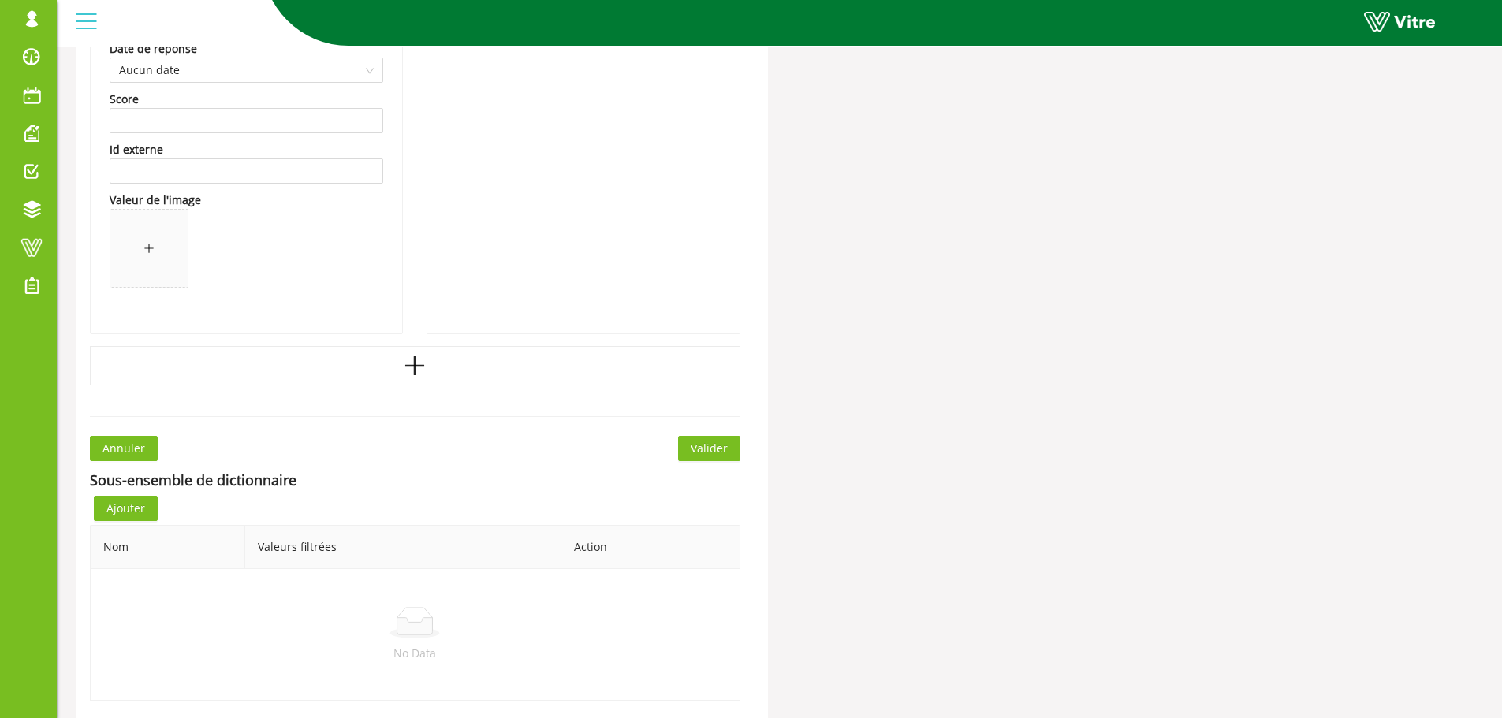
click at [703, 452] on span "Valider" at bounding box center [709, 448] width 37 height 17
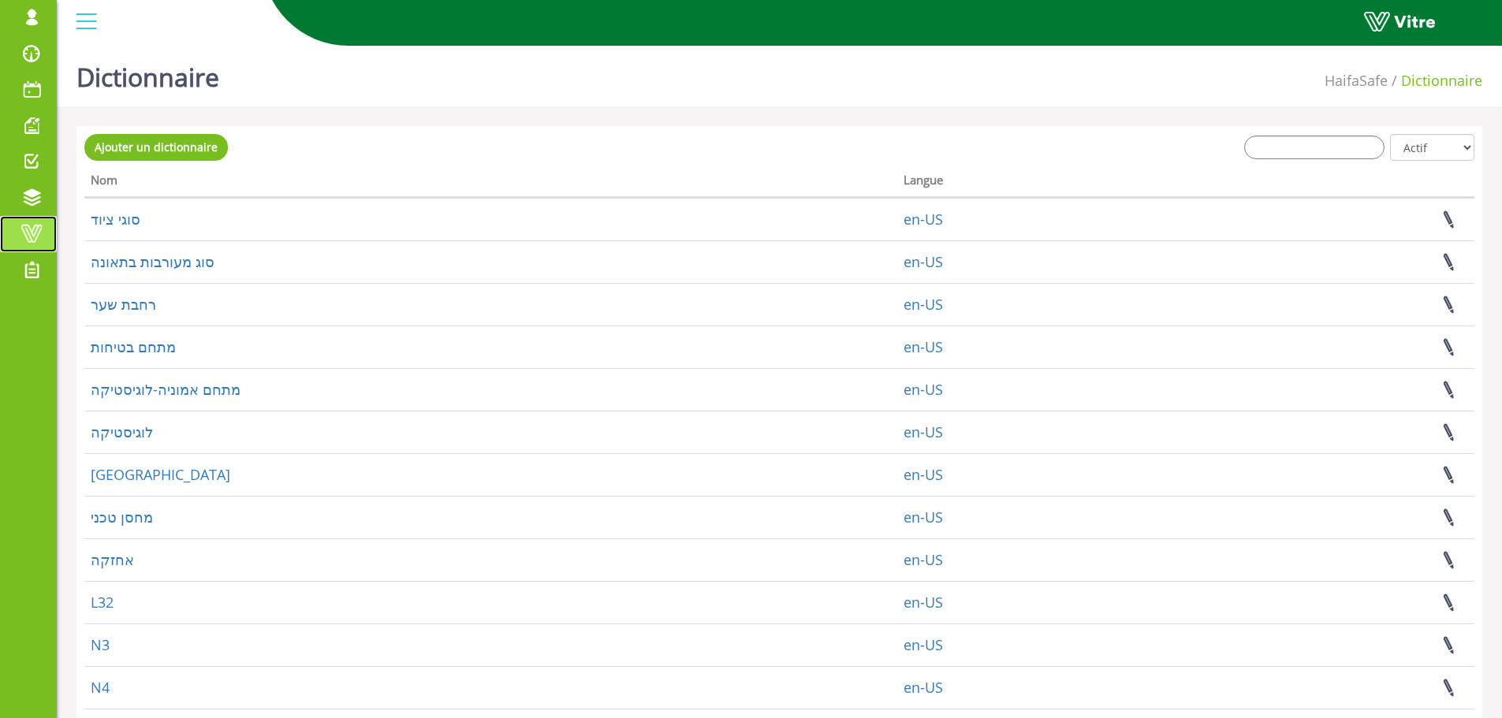
click at [32, 234] on span at bounding box center [31, 233] width 39 height 19
